Goal: Task Accomplishment & Management: Manage account settings

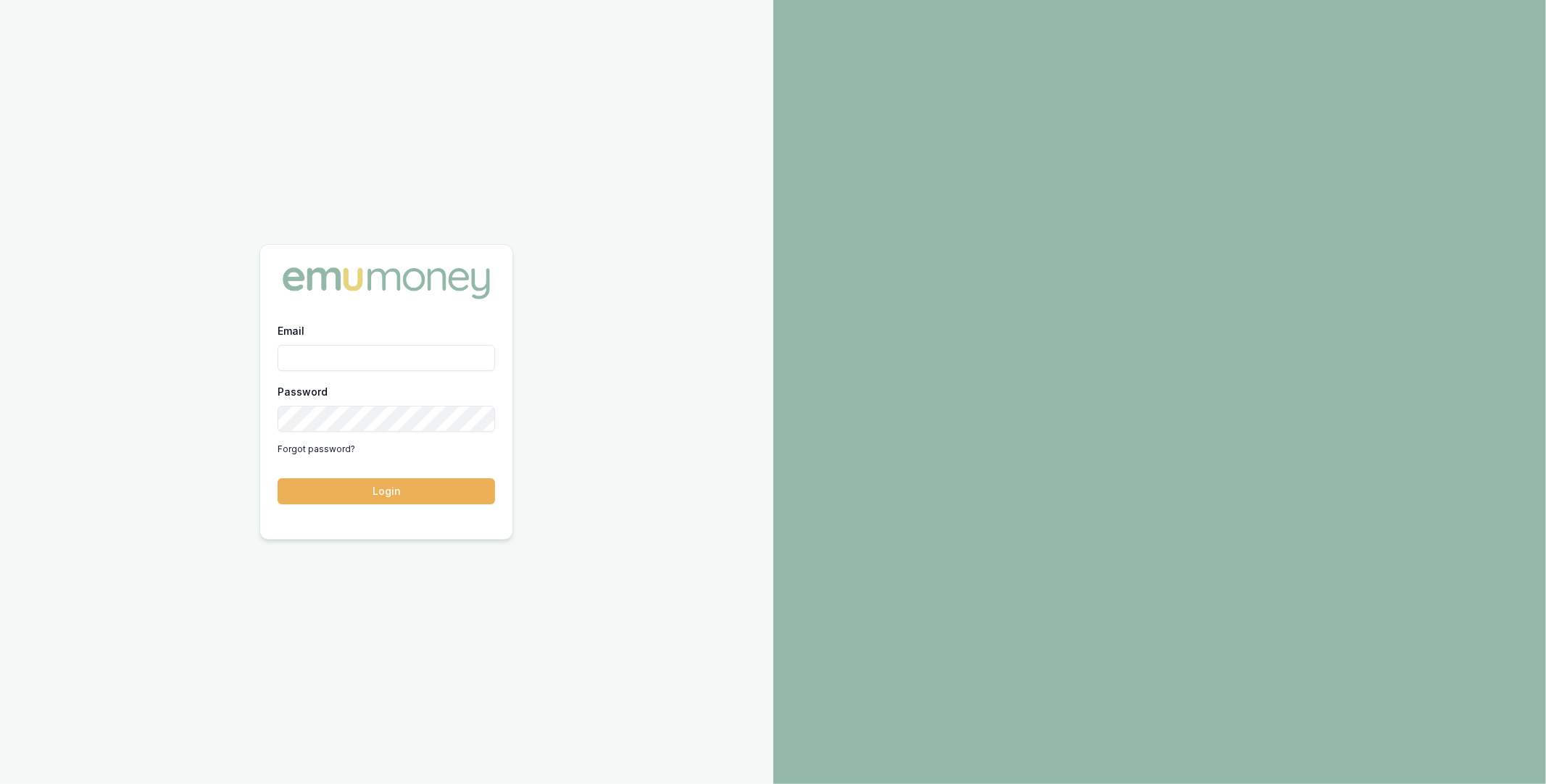
click at [405, 358] on input "Email" at bounding box center [386, 358] width 217 height 26
click at [0, 783] on com-1password-button at bounding box center [0, 784] width 0 height 0
type input "m@emumoney.com.au"
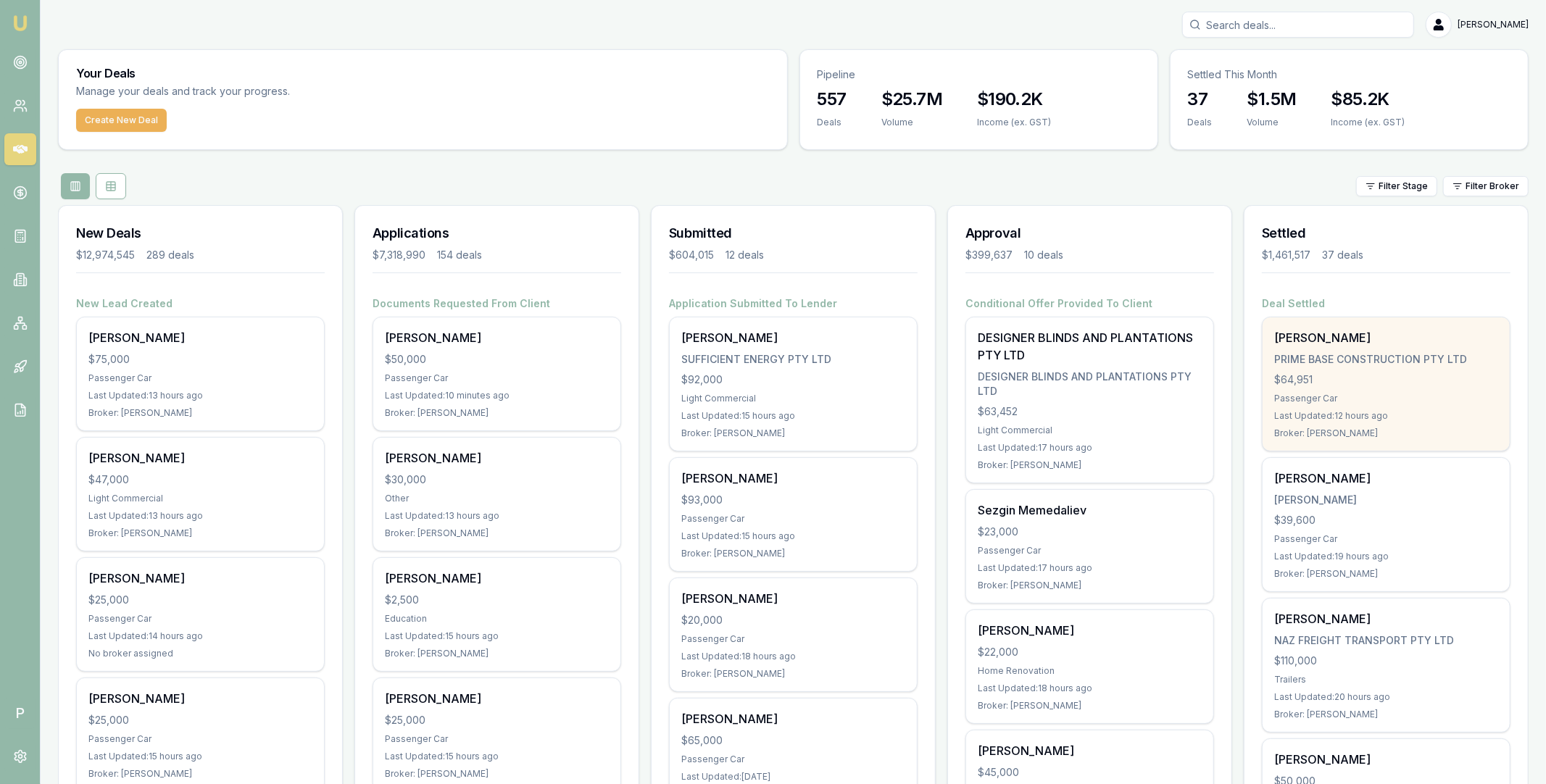
click at [1339, 349] on div "[PERSON_NAME] PRIME BASE CONSTRUCTION PTY LTD $64,951 Passenger Car Last Update…" at bounding box center [1386, 384] width 247 height 133
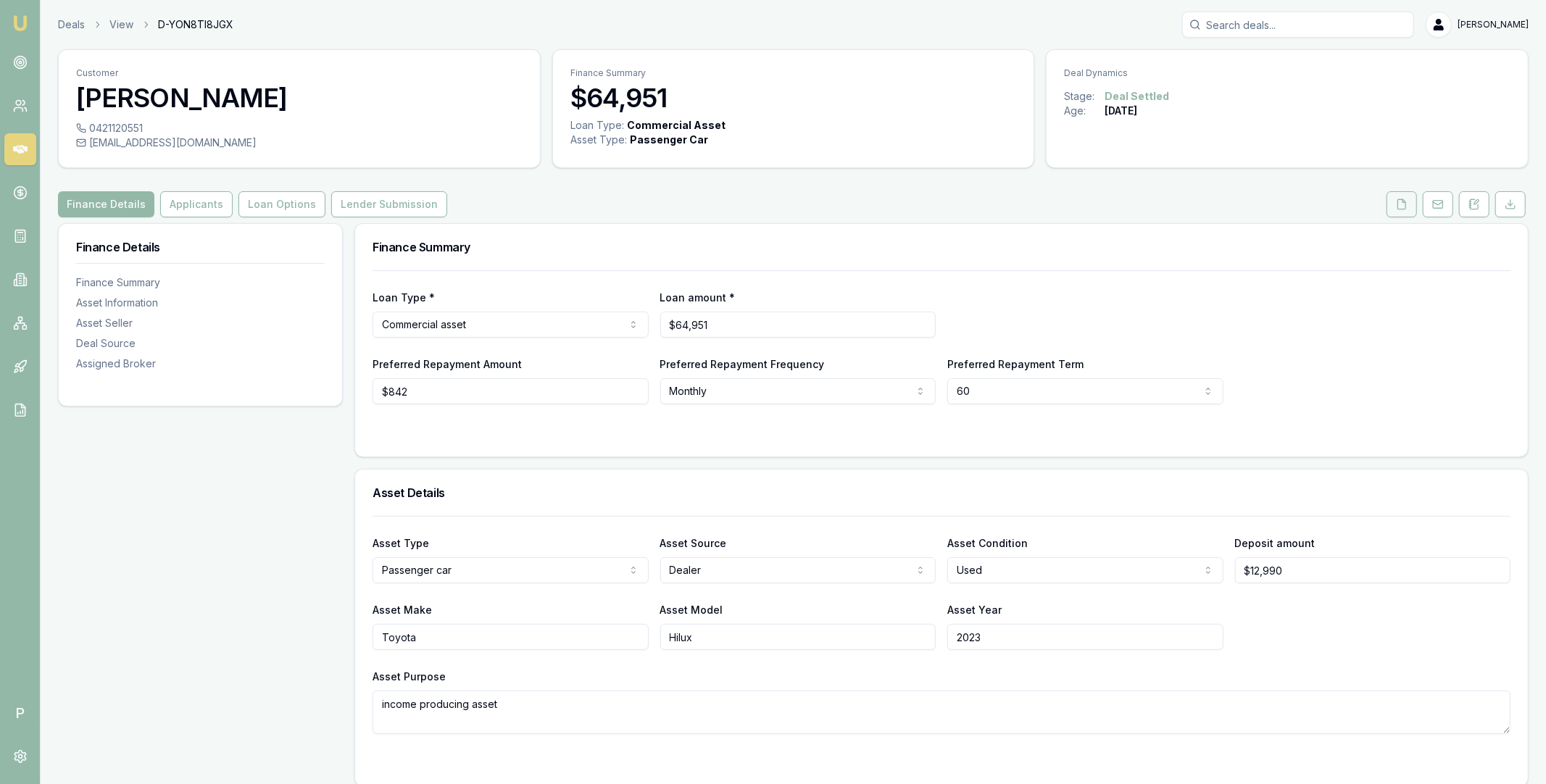
click at [1399, 207] on icon at bounding box center [1402, 204] width 11 height 11
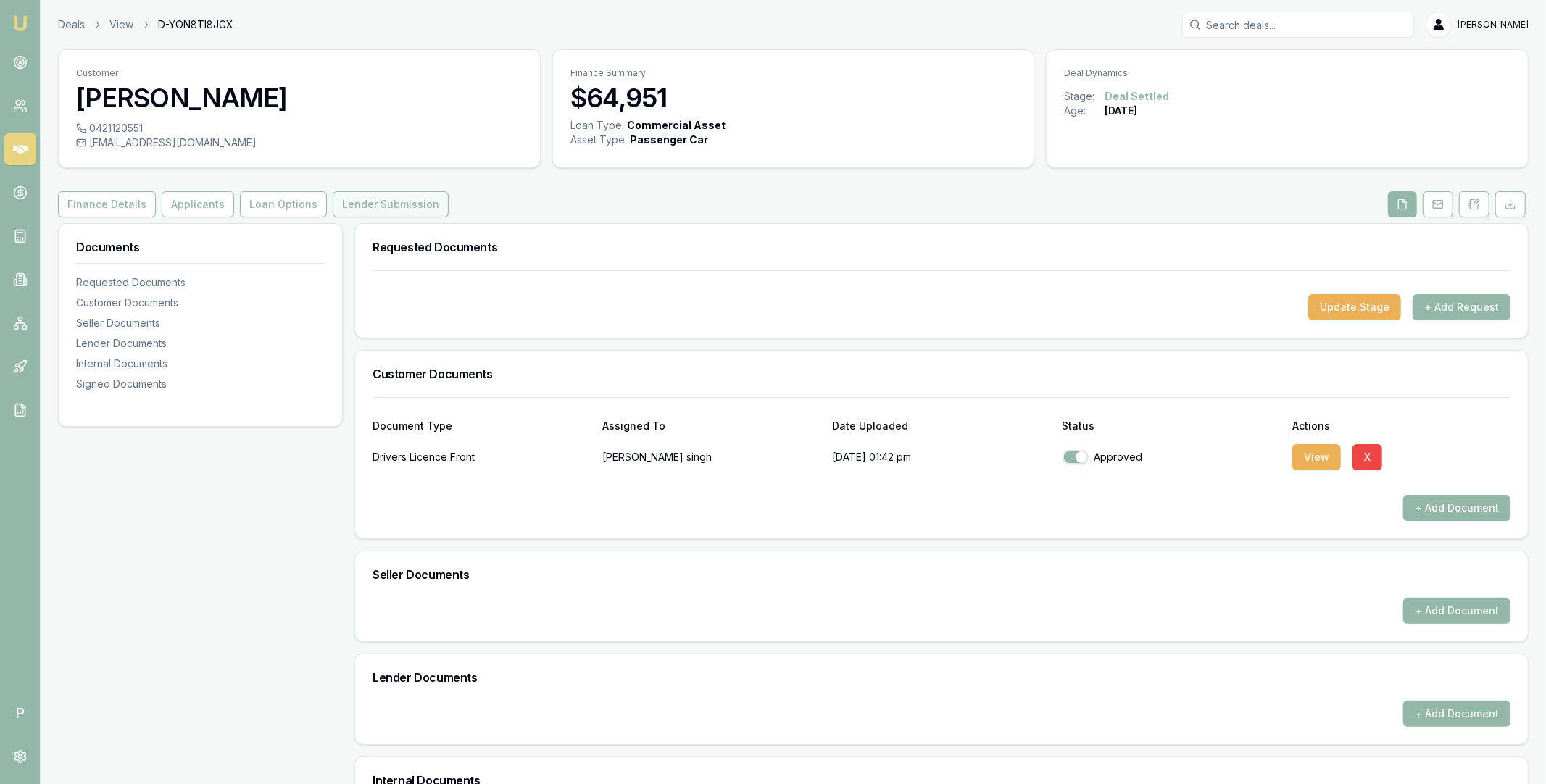
click at [356, 200] on button "Lender Submission" at bounding box center [390, 204] width 116 height 26
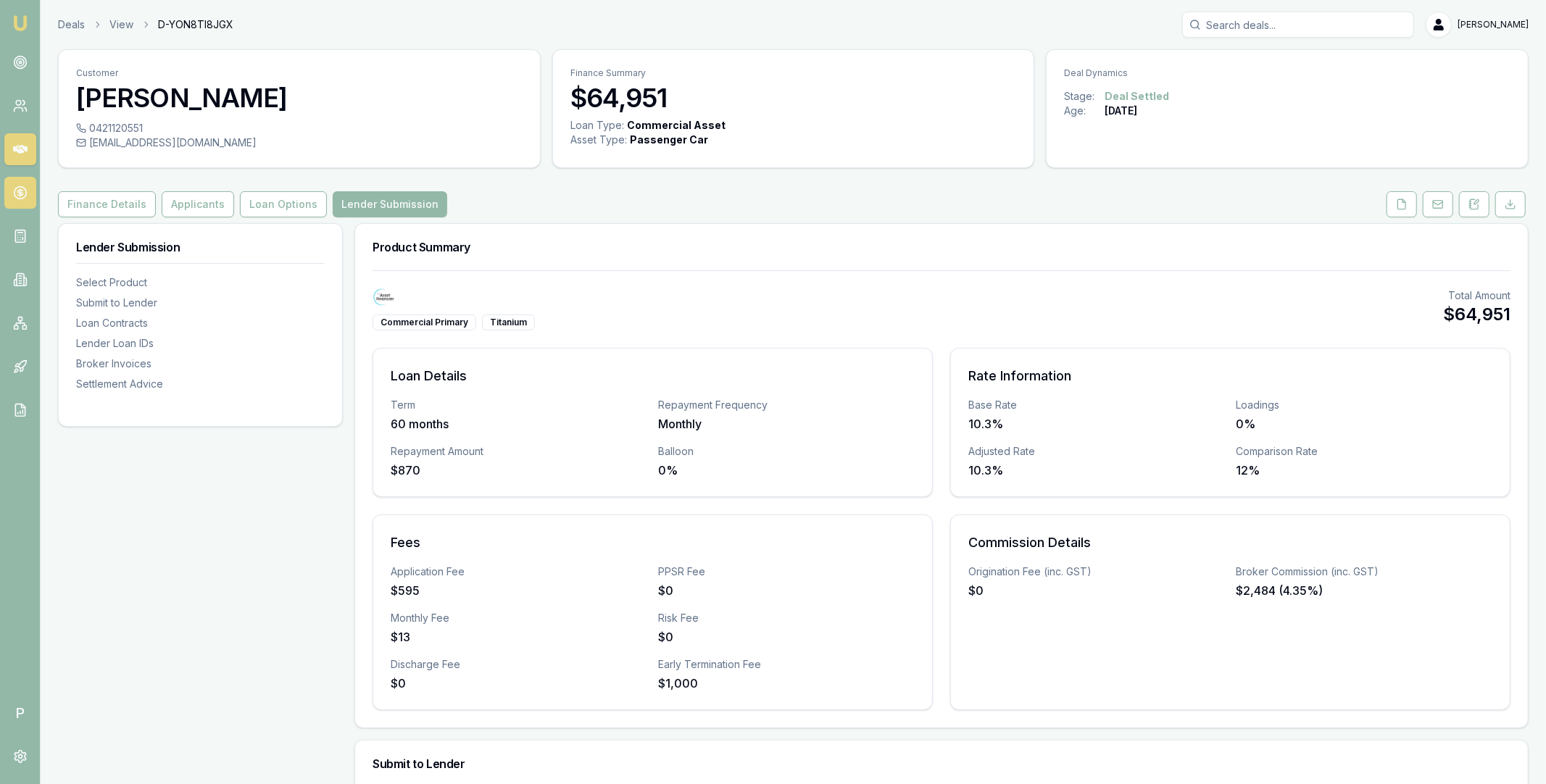
click at [26, 191] on circle at bounding box center [20, 193] width 12 height 12
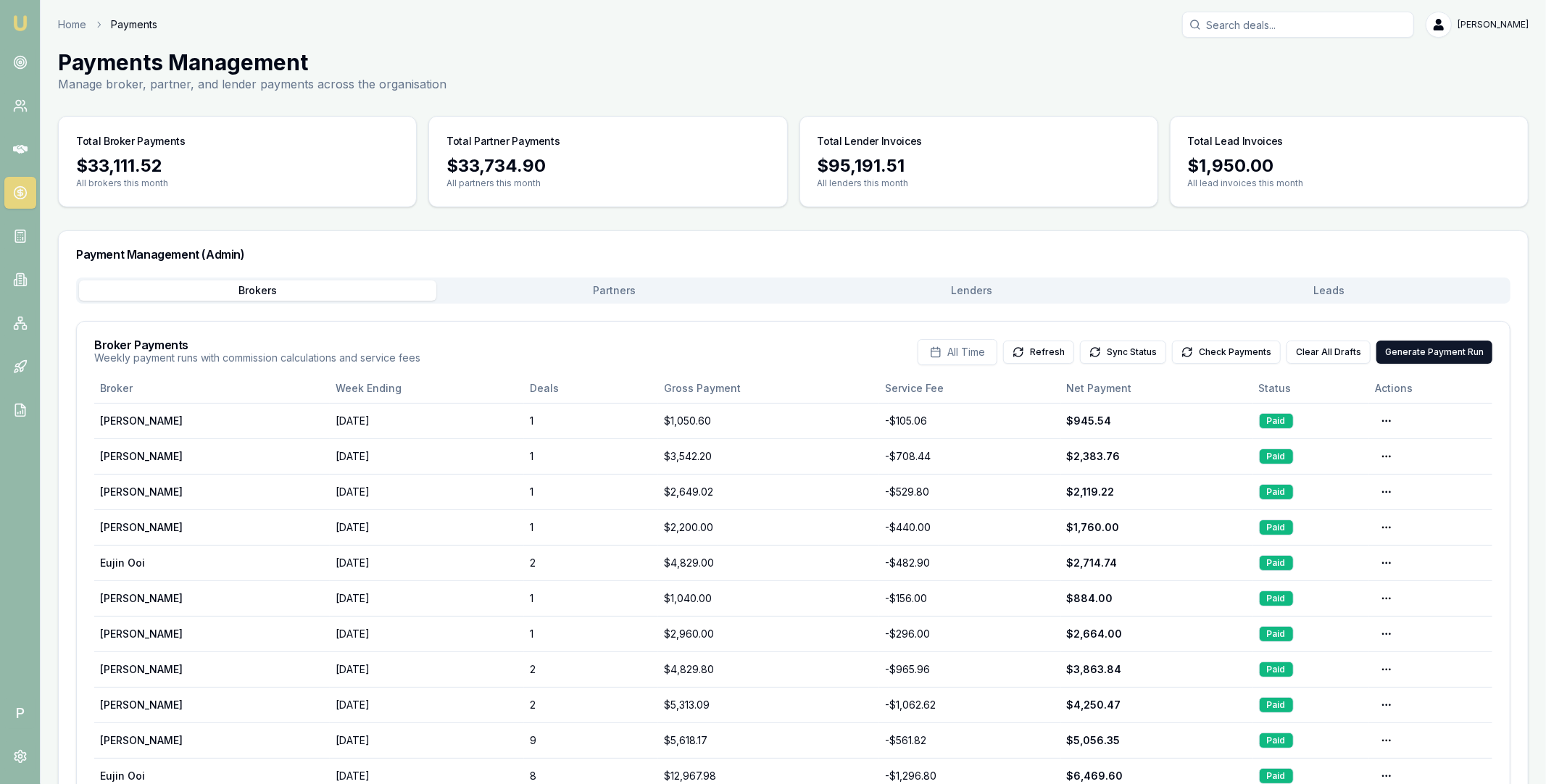
click at [682, 301] on div "Brokers Partners Lenders Leads" at bounding box center [793, 290] width 1434 height 26
click at [687, 290] on button "Partners" at bounding box center [615, 290] width 357 height 20
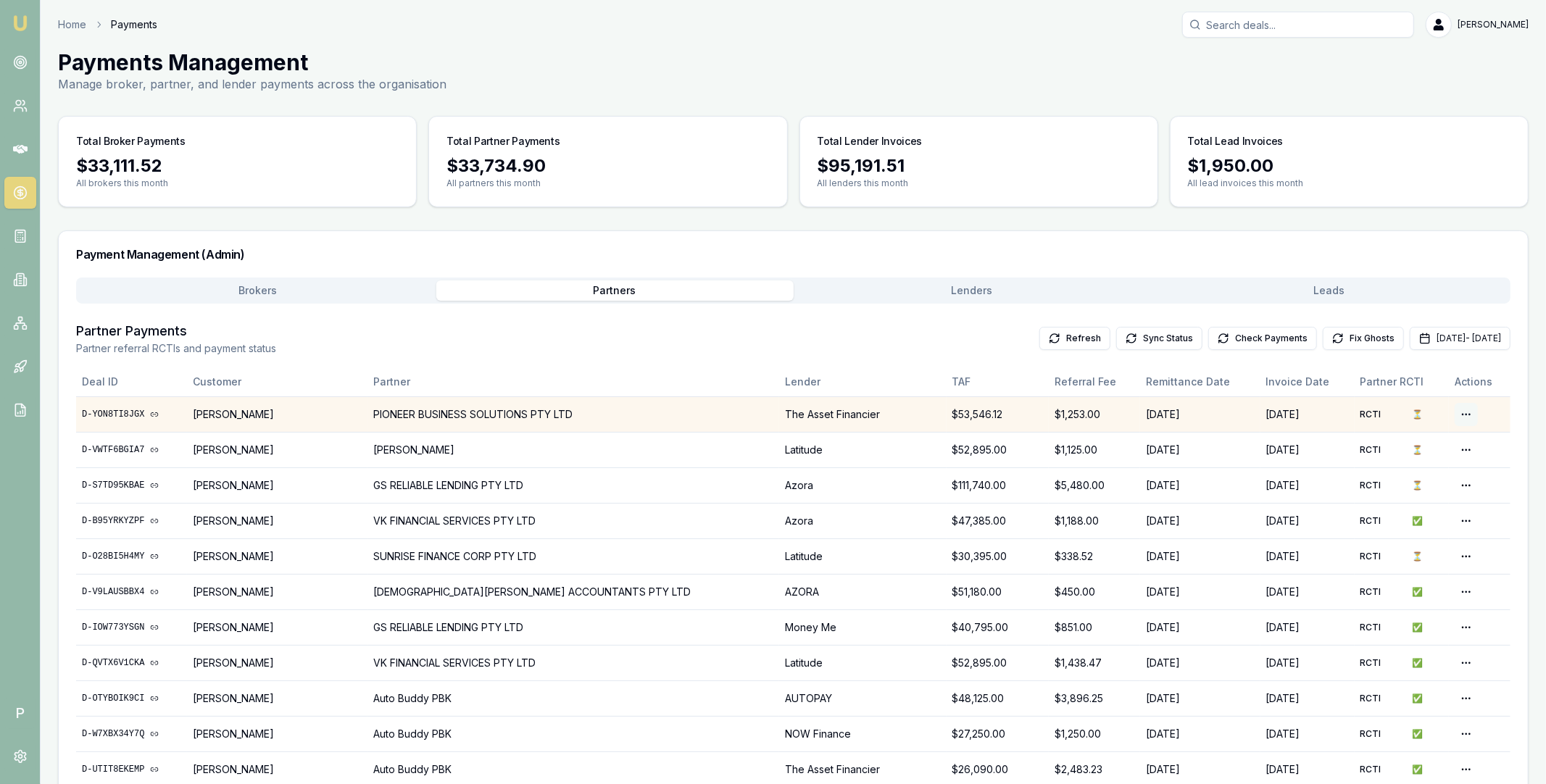
click at [1458, 411] on html "Emu Broker P Home Payments Matt Leeburn Toggle Menu Payments Management Manage …" at bounding box center [773, 392] width 1546 height 784
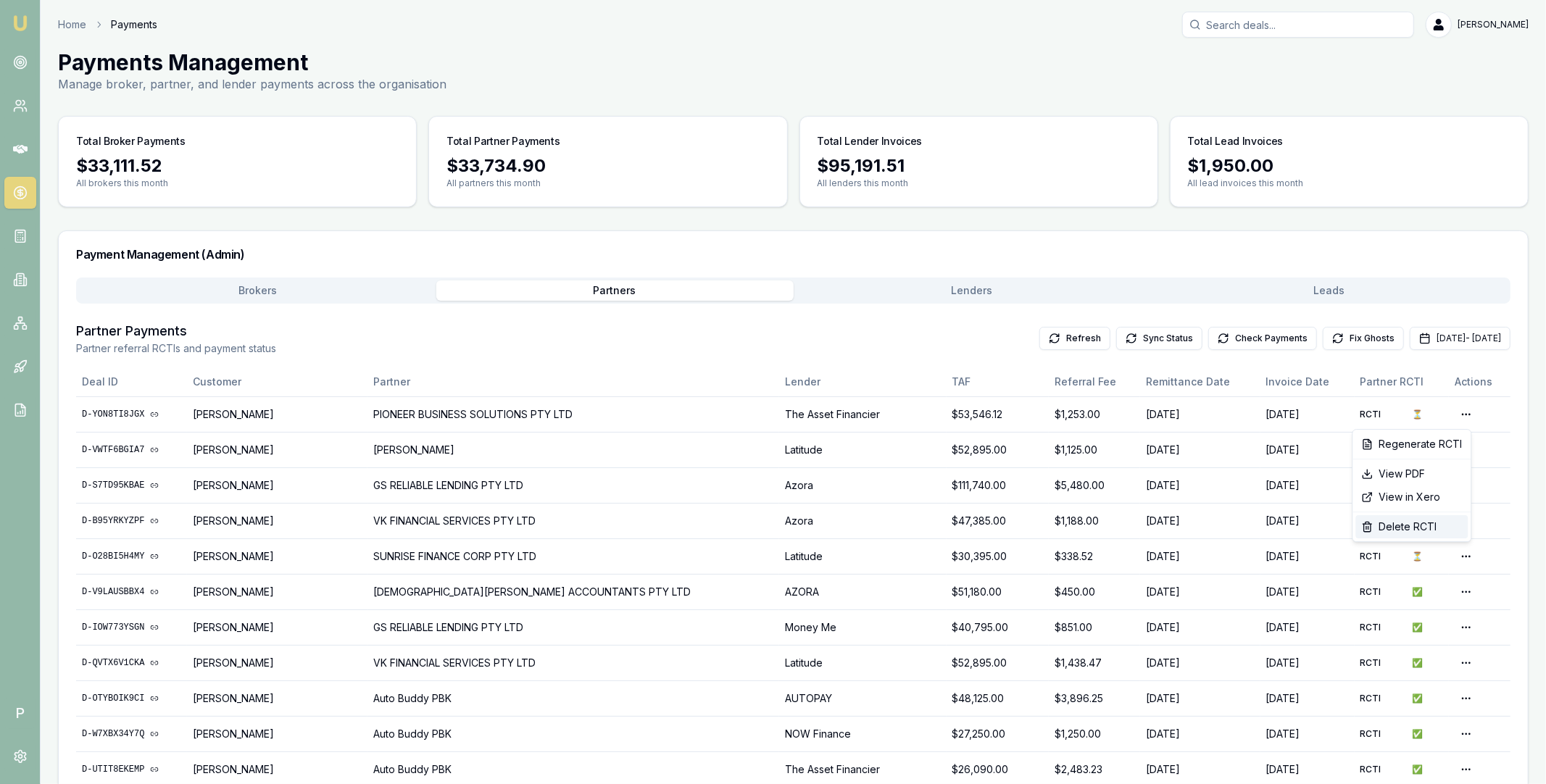
click at [1407, 528] on div "Delete RCTI" at bounding box center [1412, 526] width 113 height 23
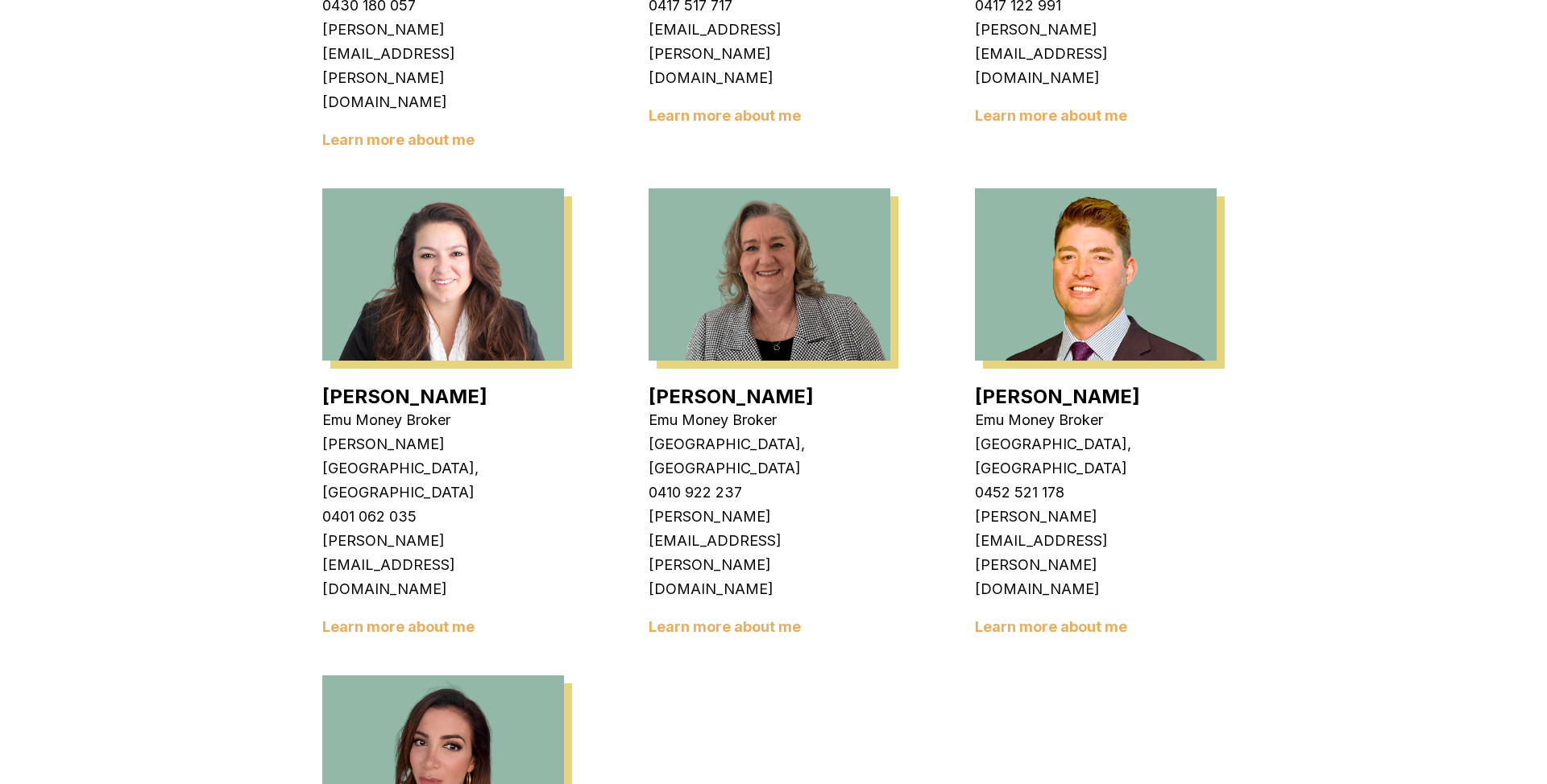
scroll to position [2356, 0]
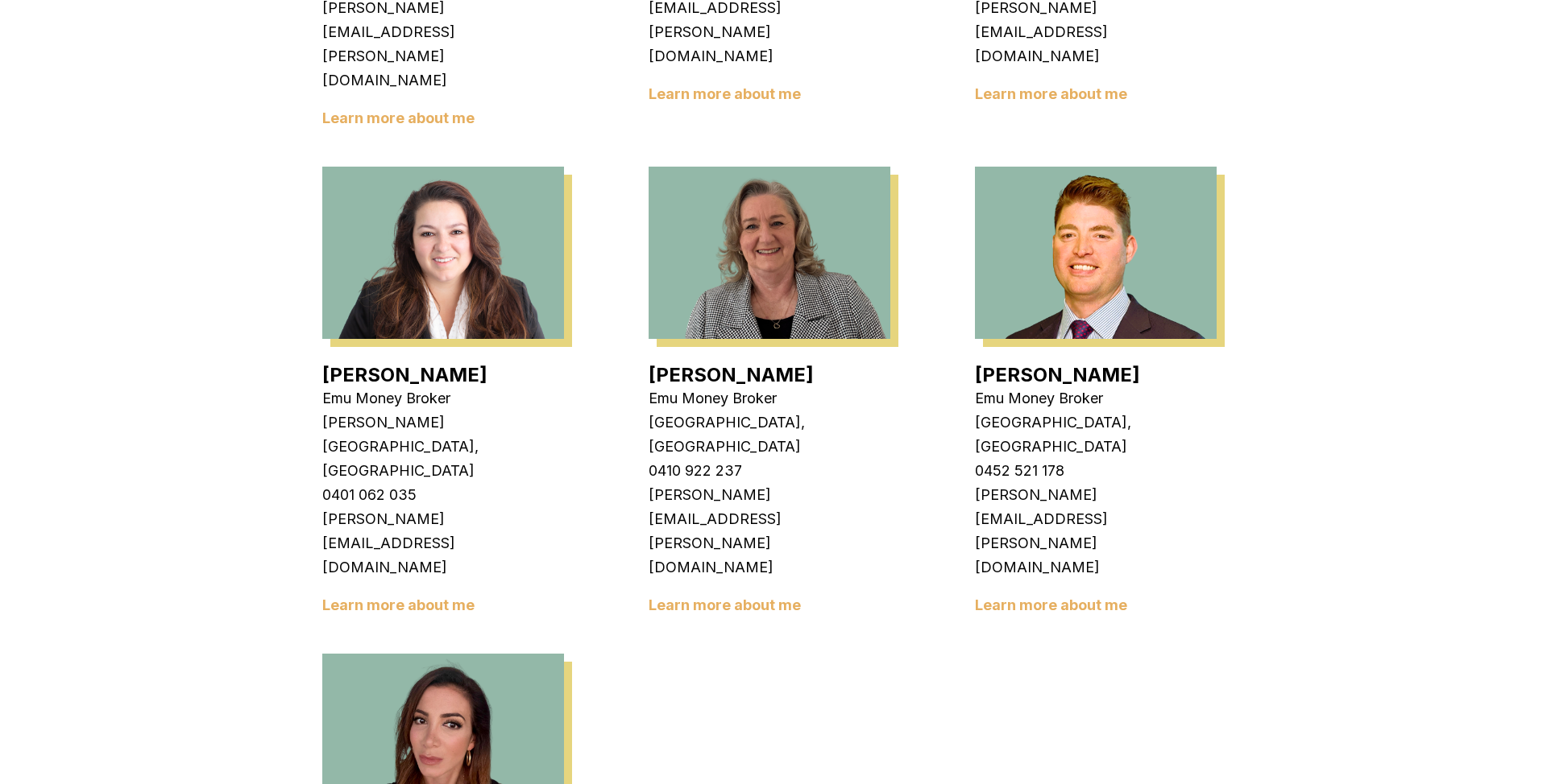
click at [463, 654] on img at bounding box center [442, 739] width 241 height 172
